Goal: Information Seeking & Learning: Learn about a topic

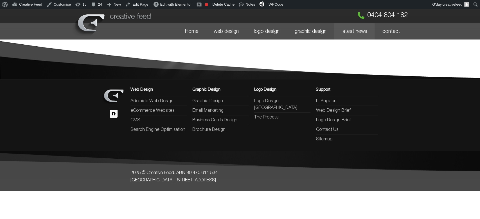
drag, startPoint x: 0, startPoint y: 0, endPoint x: 362, endPoint y: 33, distance: 363.7
click at [362, 33] on link "latest news" at bounding box center [354, 31] width 41 height 16
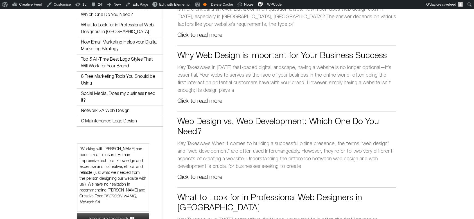
scroll to position [112, 0]
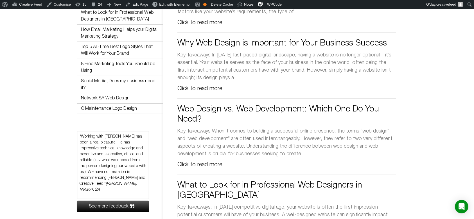
click at [340, 111] on link "Web Design vs. Web Development: Which One Do You Need?" at bounding box center [277, 115] width 201 height 18
click at [339, 187] on link "What to Look for in Professional Web Designers in [GEOGRAPHIC_DATA]" at bounding box center [269, 191] width 185 height 18
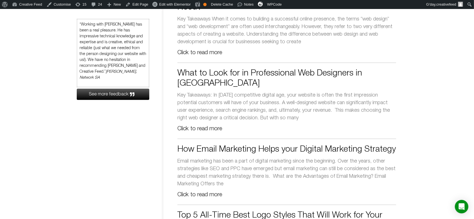
scroll to position [225, 0]
click at [348, 146] on link "How Email Marketing Helps your Digital Marketing Strategy" at bounding box center [286, 150] width 218 height 8
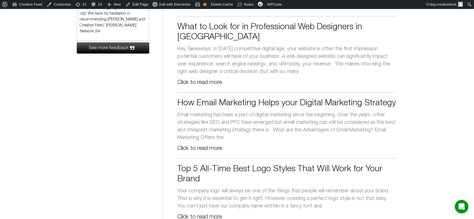
scroll to position [300, 0]
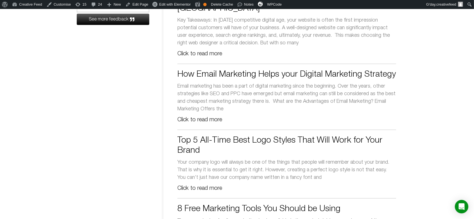
click at [338, 137] on link "Top 5 All-Time Best Logo Styles That Will Work for Your Brand" at bounding box center [279, 146] width 205 height 18
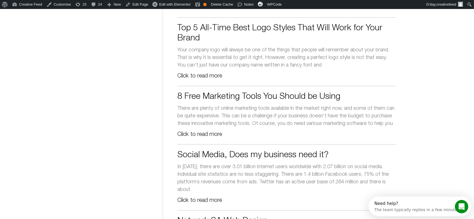
scroll to position [0, 0]
click at [314, 93] on link "8 Free Marketing Tools You Should be Using" at bounding box center [258, 97] width 163 height 8
click at [320, 151] on link "Social Media, Does my business need it?" at bounding box center [252, 155] width 151 height 8
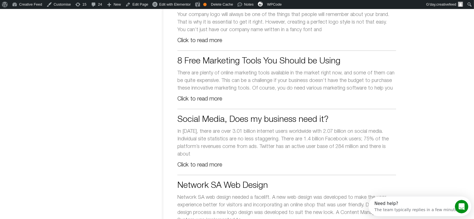
scroll to position [487, 0]
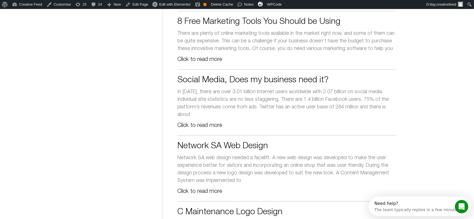
click at [263, 142] on link "Network SA Web Design" at bounding box center [222, 146] width 90 height 8
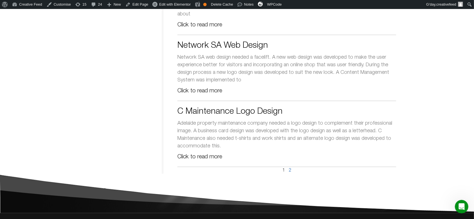
scroll to position [599, 0]
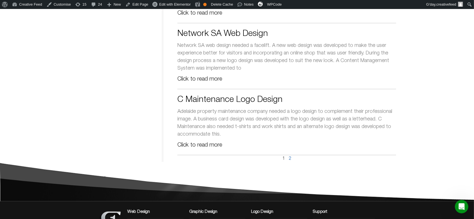
click at [270, 96] on link "C Maintenance Logo Design" at bounding box center [229, 100] width 105 height 8
click at [290, 157] on link "Page 2" at bounding box center [290, 159] width 3 height 4
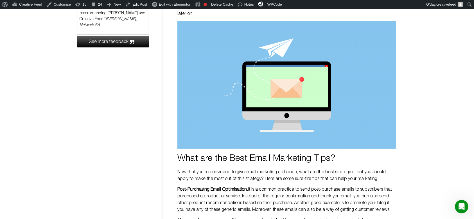
scroll to position [300, 0]
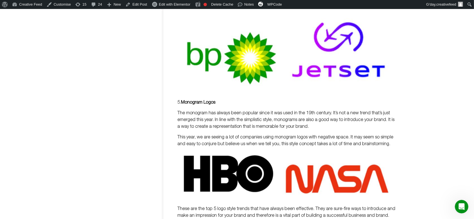
scroll to position [637, 0]
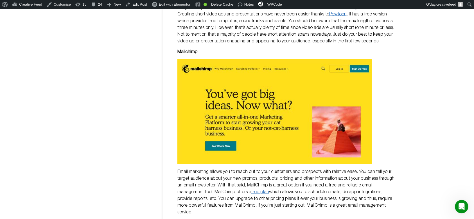
scroll to position [1011, 0]
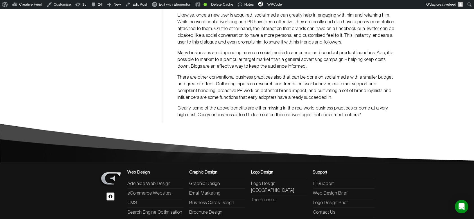
scroll to position [337, 0]
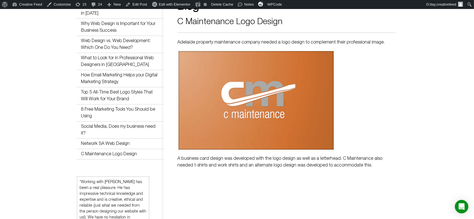
scroll to position [112, 0]
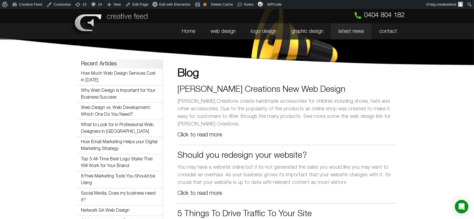
click at [304, 91] on link "Kaylee Rose Creations New Web Design" at bounding box center [261, 90] width 168 height 8
click at [285, 157] on link "Should you redesign your website?" at bounding box center [241, 156] width 129 height 8
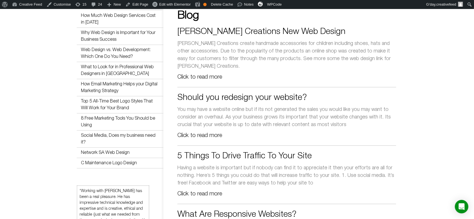
scroll to position [112, 0]
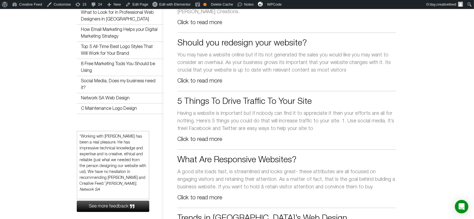
click at [298, 108] on div "5 Things To Drive Traffic To Your Site Having a website is important but if nob…" at bounding box center [286, 120] width 219 height 47
click at [300, 103] on link "5 Things To Drive Traffic To Your Site" at bounding box center [244, 102] width 134 height 8
click at [282, 160] on link "What Are Responsive Websites?" at bounding box center [236, 161] width 119 height 8
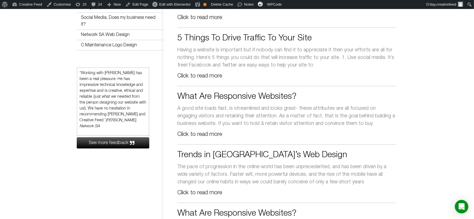
scroll to position [225, 0]
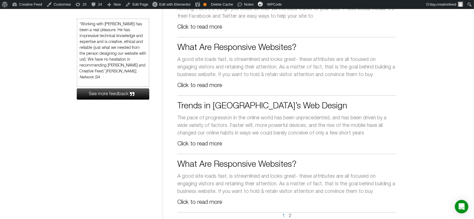
click at [279, 107] on link "Trends in Adelaide’s Web Design" at bounding box center [262, 107] width 170 height 8
click at [282, 165] on link "What Are Responsive Websites?" at bounding box center [236, 165] width 119 height 8
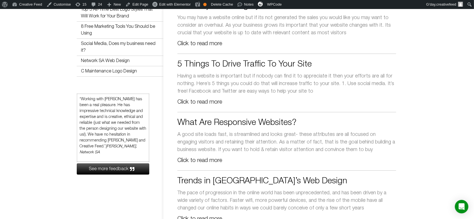
scroll to position [0, 0]
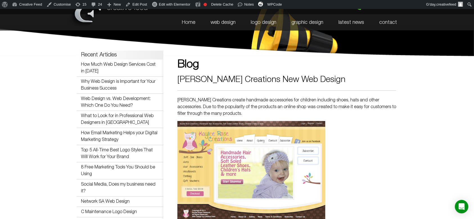
scroll to position [75, 0]
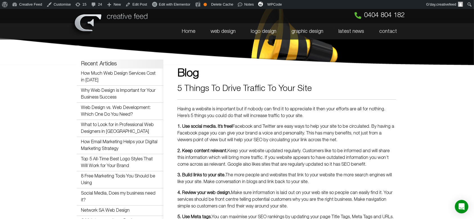
scroll to position [112, 0]
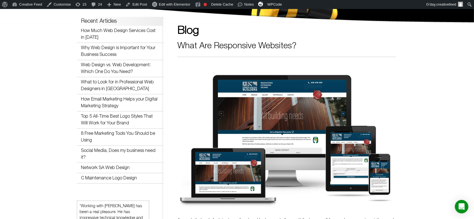
scroll to position [28, 0]
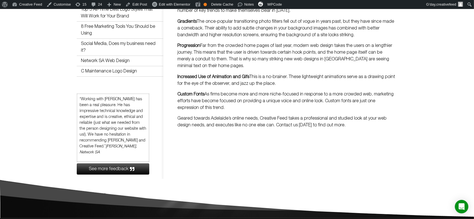
scroll to position [187, 0]
